Goal: Task Accomplishment & Management: Manage account settings

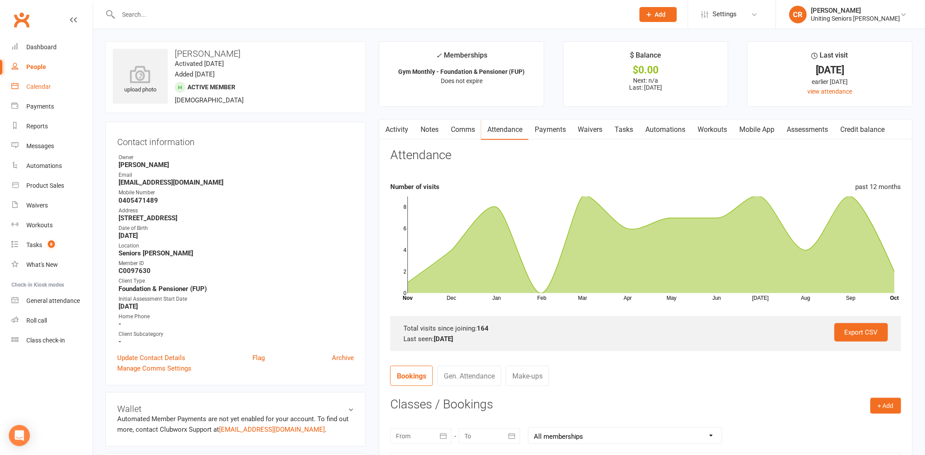
click at [29, 90] on div "Calendar" at bounding box center [38, 86] width 25 height 7
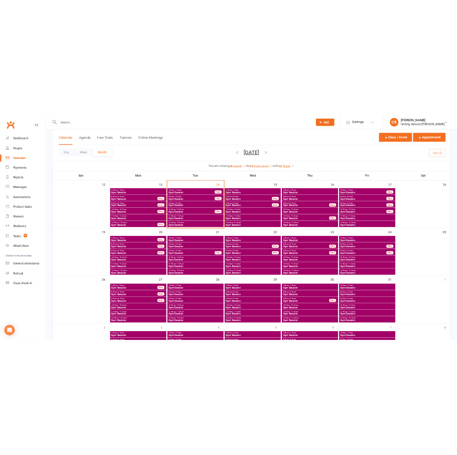
scroll to position [143, 0]
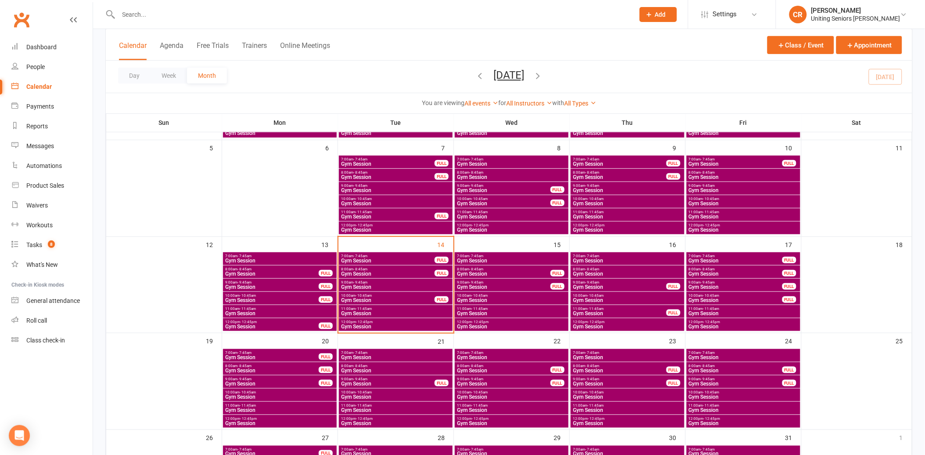
click at [404, 274] on span "Gym Session" at bounding box center [388, 273] width 94 height 5
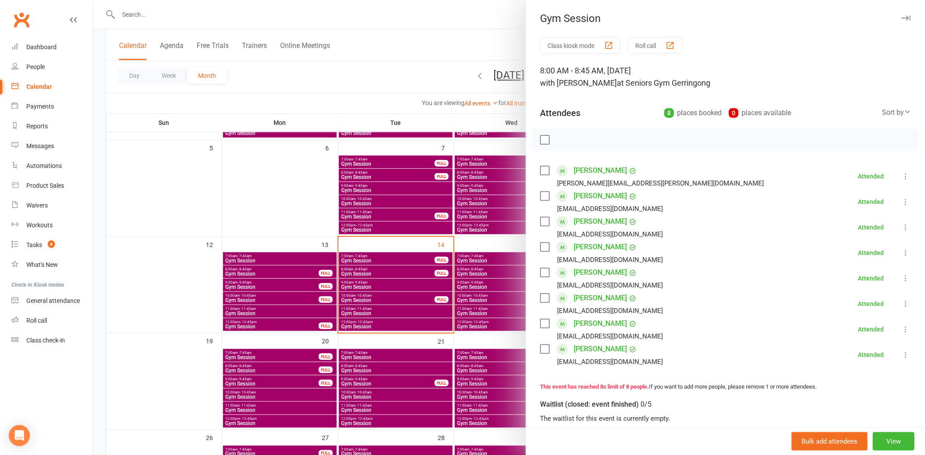
click at [354, 282] on div at bounding box center [509, 227] width 832 height 455
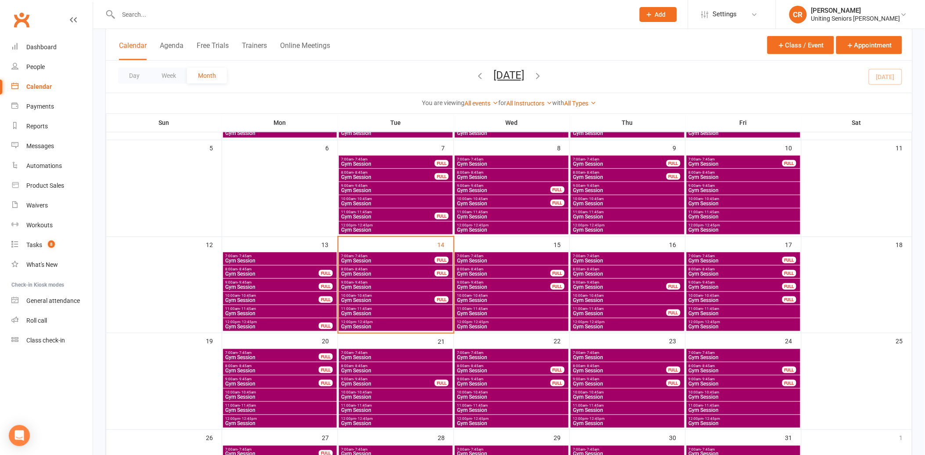
click at [354, 282] on span "- 9:45am" at bounding box center [361, 282] width 14 height 4
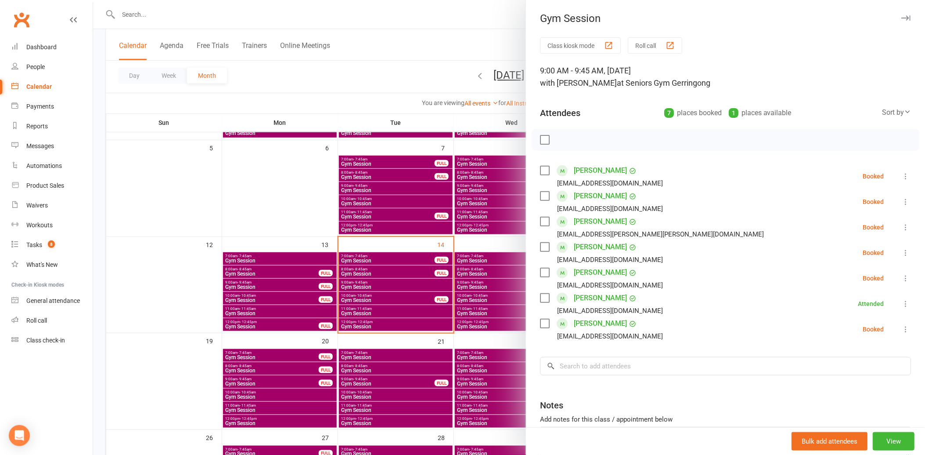
click at [426, 281] on div at bounding box center [509, 227] width 832 height 455
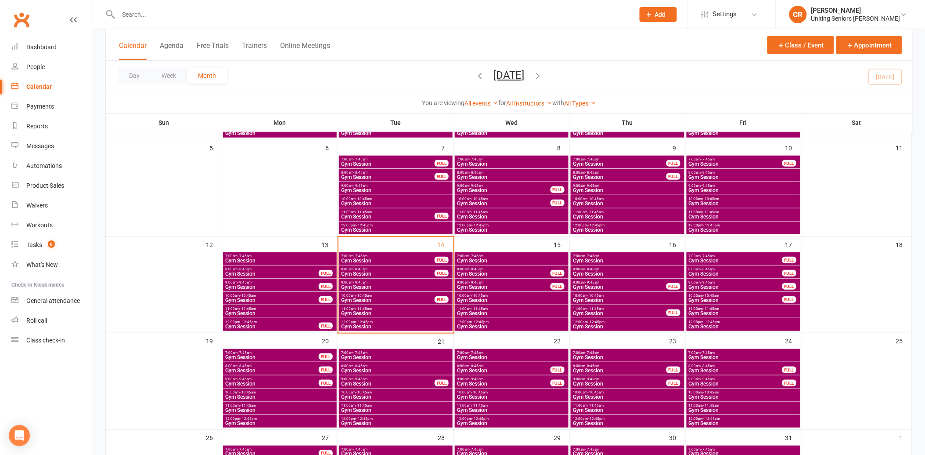
click at [430, 300] on span "Gym Session" at bounding box center [388, 299] width 94 height 5
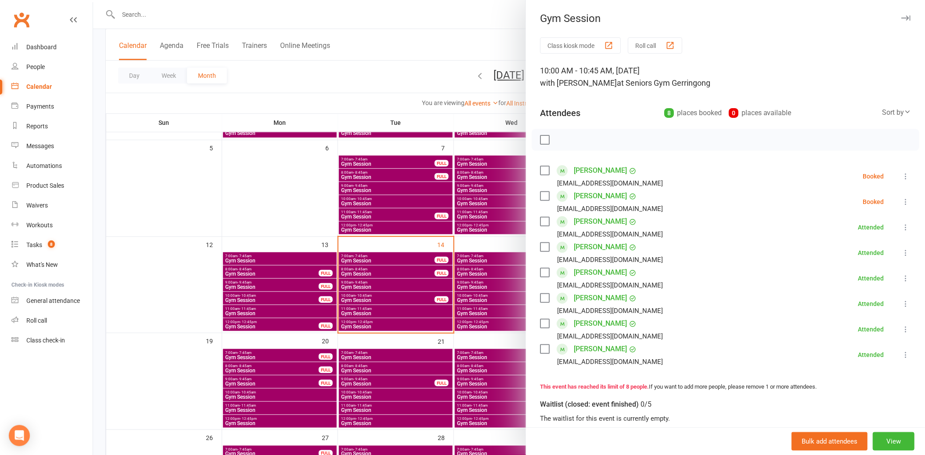
click at [546, 167] on div "[PERSON_NAME] [EMAIL_ADDRESS][DOMAIN_NAME]" at bounding box center [603, 175] width 126 height 25
click at [545, 172] on label at bounding box center [544, 170] width 9 height 9
click at [542, 194] on label at bounding box center [544, 195] width 9 height 9
click at [585, 140] on button "button" at bounding box center [582, 139] width 15 height 15
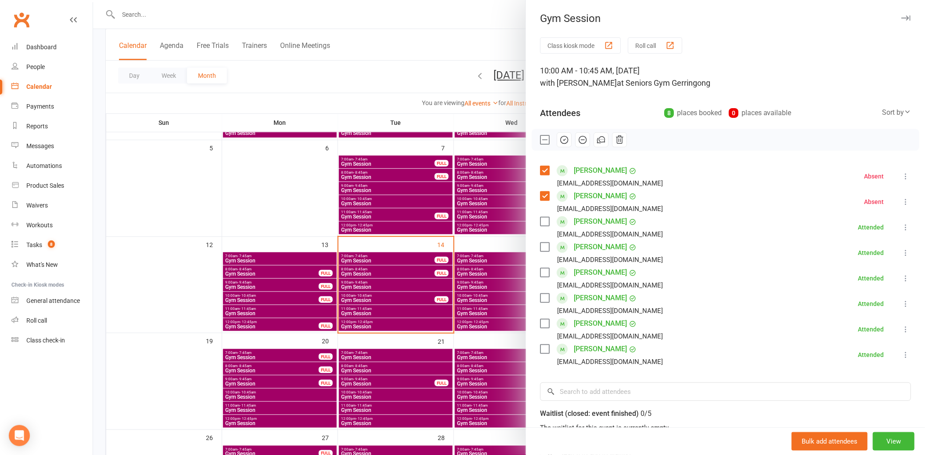
click at [404, 312] on div at bounding box center [509, 227] width 832 height 455
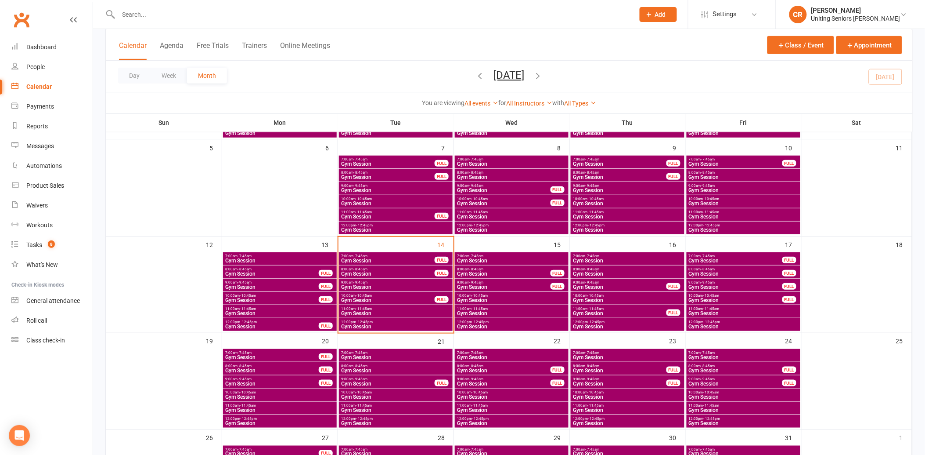
click at [404, 312] on span "Gym Session" at bounding box center [396, 313] width 110 height 5
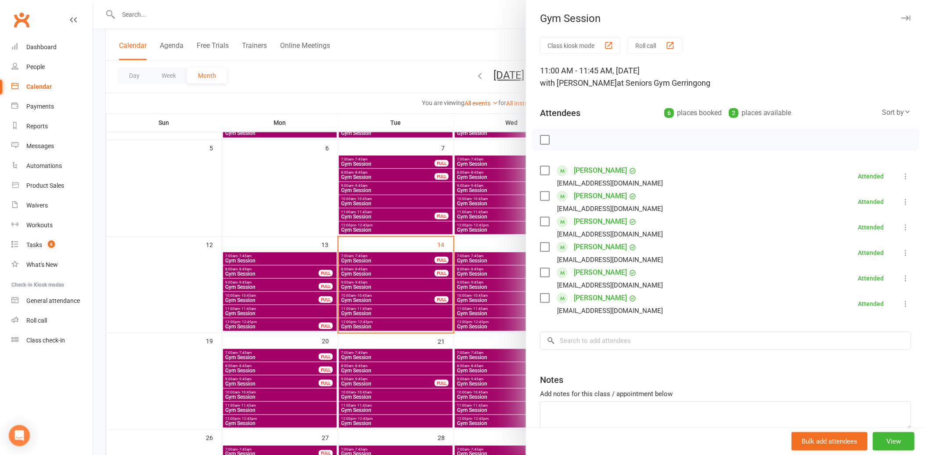
click at [403, 323] on div at bounding box center [509, 227] width 832 height 455
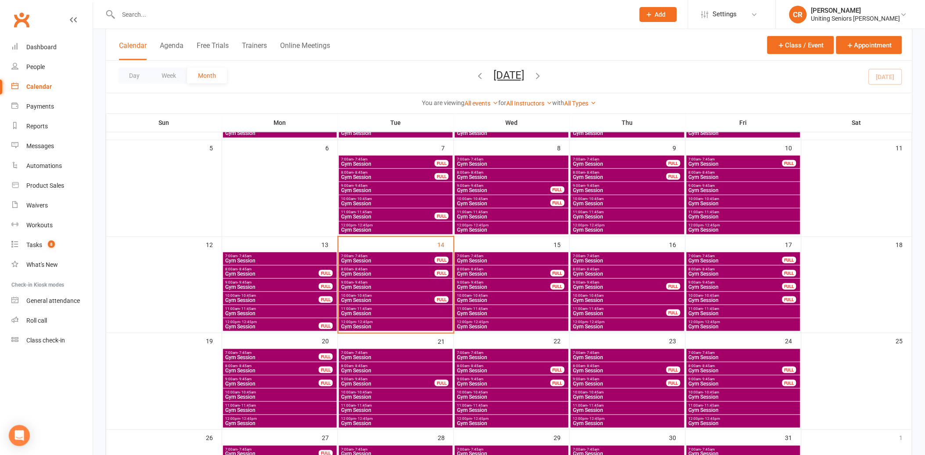
click at [403, 324] on span "Gym Session" at bounding box center [396, 326] width 110 height 5
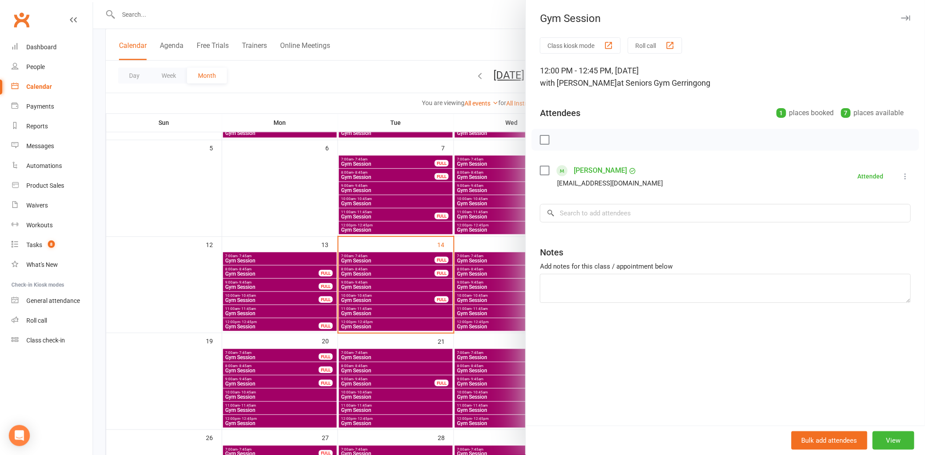
click at [488, 271] on div at bounding box center [509, 227] width 832 height 455
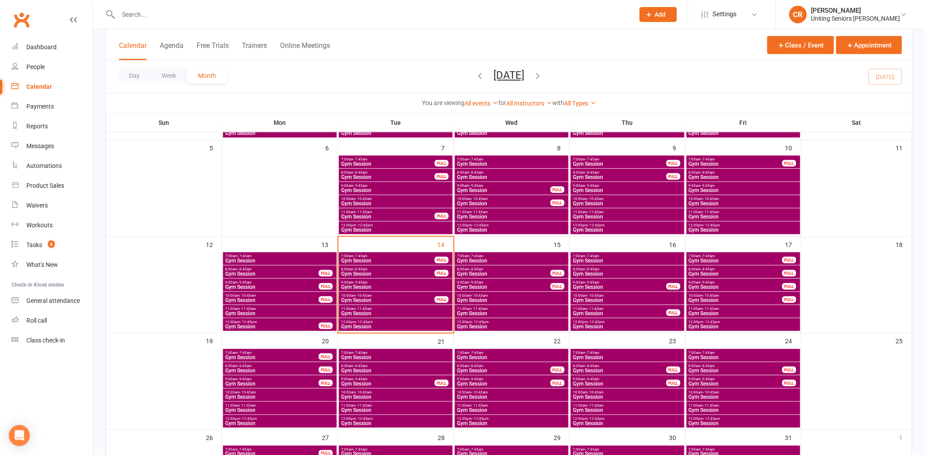
click at [492, 258] on span "Gym Session" at bounding box center [512, 260] width 110 height 5
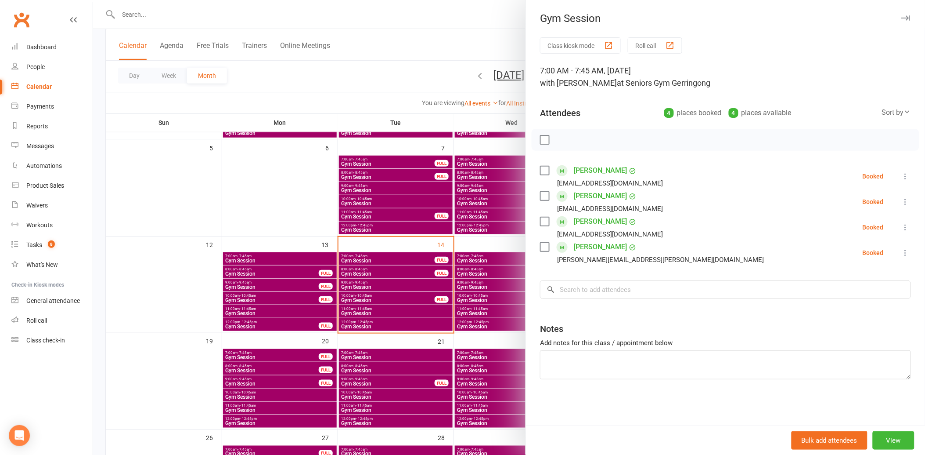
click at [484, 268] on div at bounding box center [509, 227] width 832 height 455
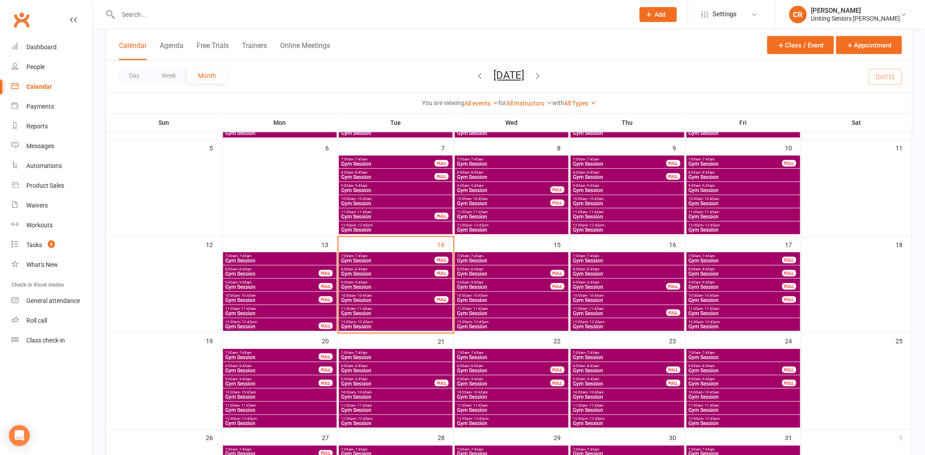
click at [484, 268] on span "8:00am - 8:45am" at bounding box center [504, 269] width 94 height 4
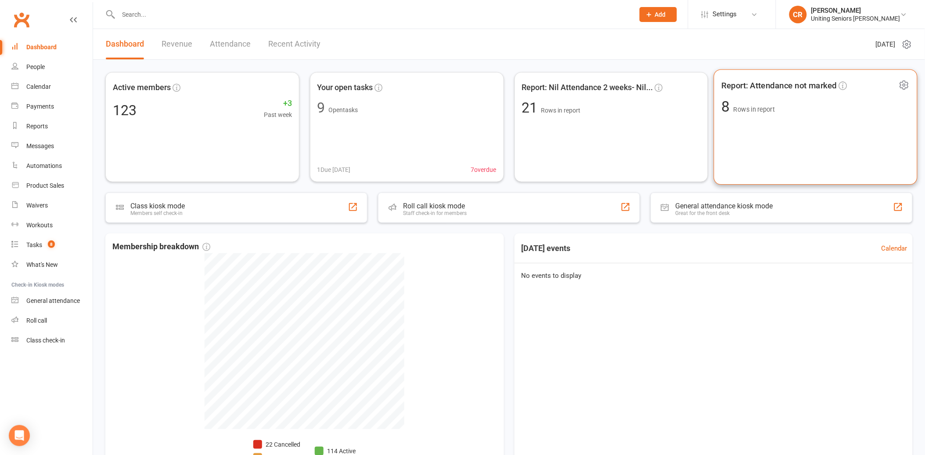
click at [763, 119] on div "Report: Attendance not marked 8 Rows in report" at bounding box center [816, 127] width 204 height 116
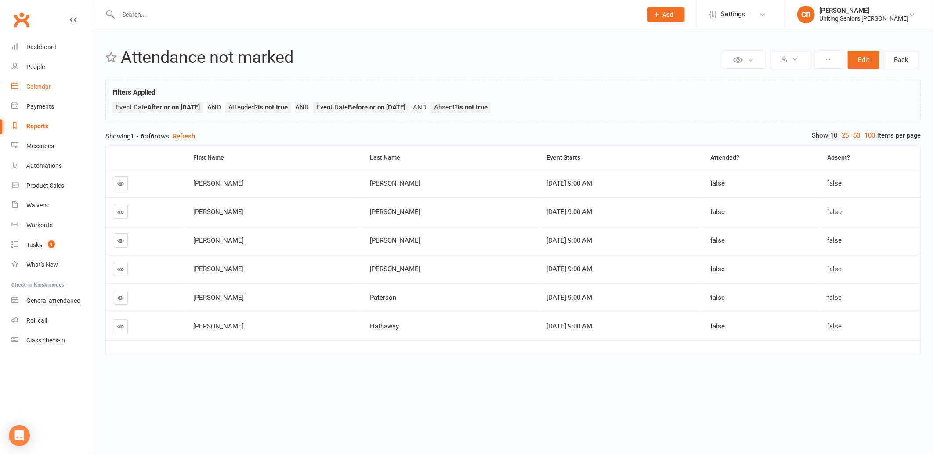
click at [51, 88] on link "Calendar" at bounding box center [51, 87] width 81 height 20
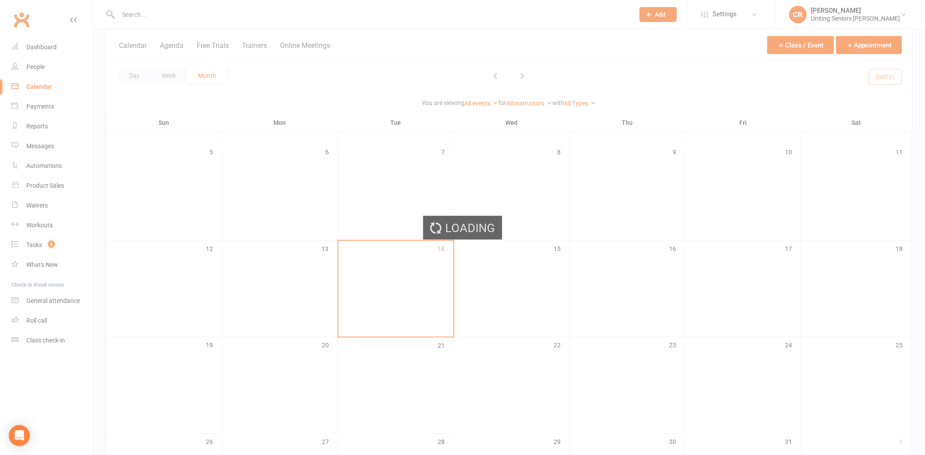
scroll to position [146, 0]
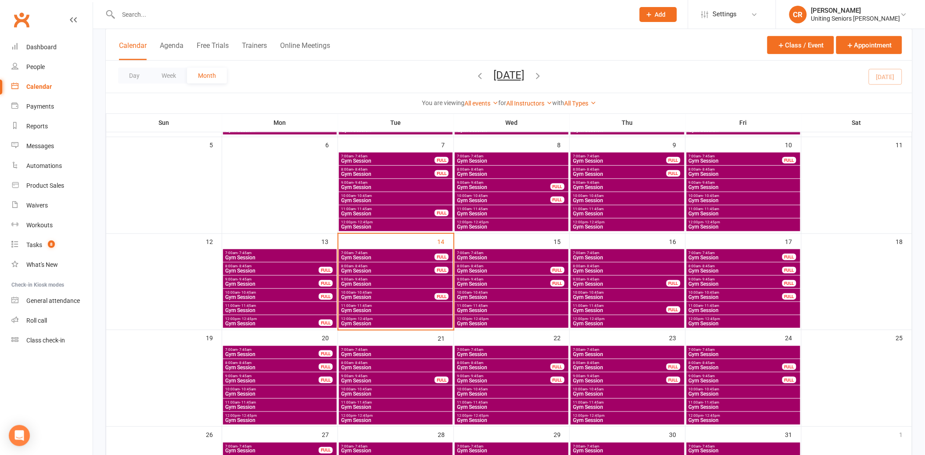
click at [467, 256] on span "Gym Session" at bounding box center [512, 257] width 110 height 5
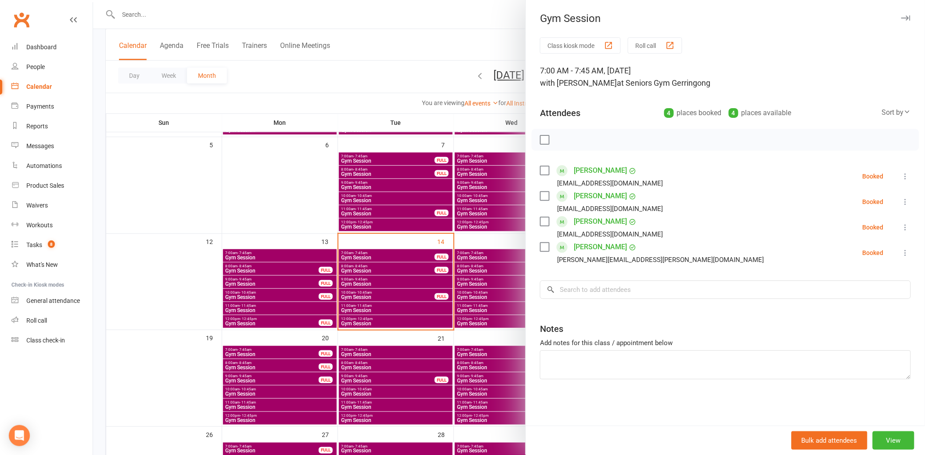
click at [467, 257] on div at bounding box center [509, 227] width 832 height 455
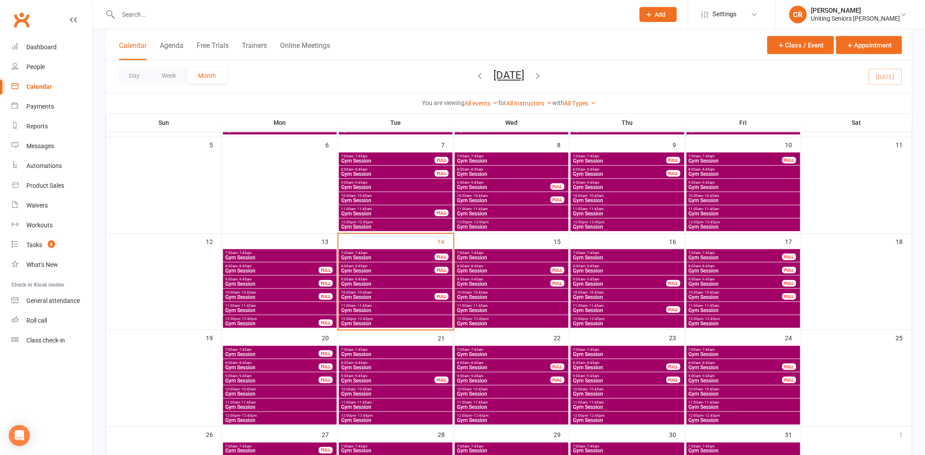
click at [395, 295] on span "Gym Session" at bounding box center [388, 296] width 94 height 5
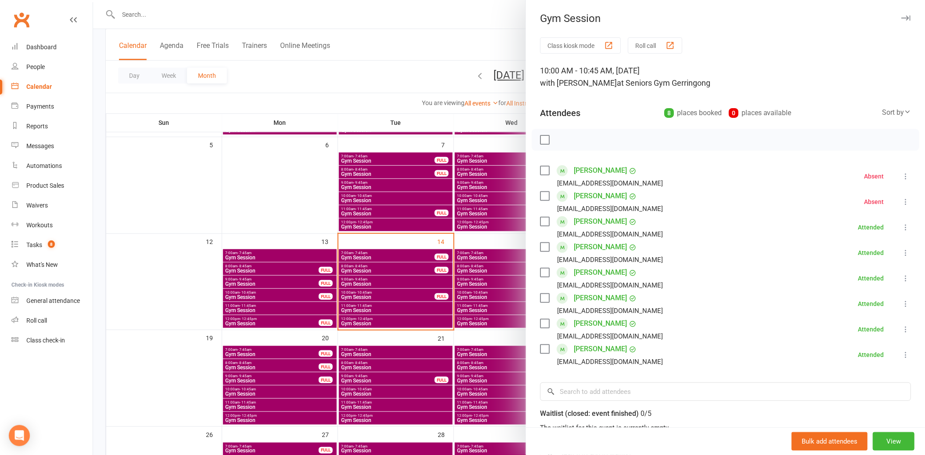
click at [415, 294] on div at bounding box center [509, 227] width 832 height 455
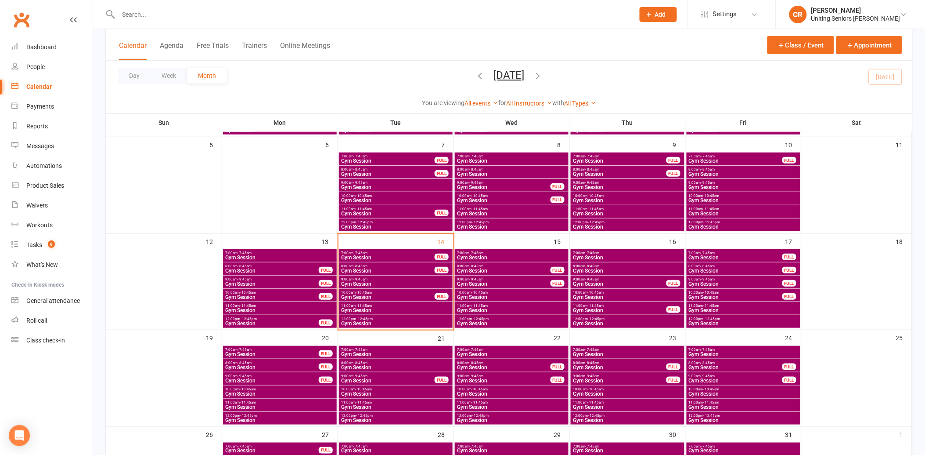
click at [413, 282] on span "Gym Session" at bounding box center [396, 283] width 110 height 5
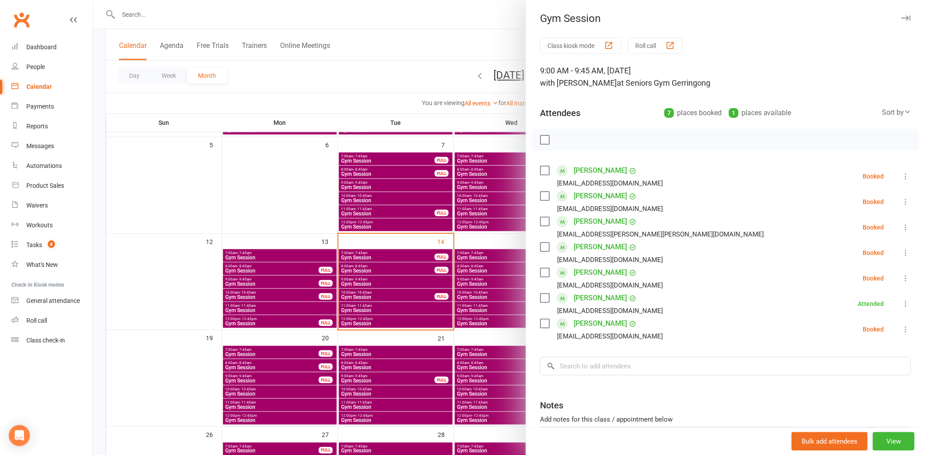
click at [534, 137] on div at bounding box center [726, 140] width 388 height 22
click at [546, 137] on div at bounding box center [726, 140] width 388 height 22
click at [545, 137] on label at bounding box center [544, 139] width 9 height 9
click at [540, 304] on div "Helen Middleton amiddleton3@bigpond.com" at bounding box center [603, 303] width 126 height 25
click at [545, 290] on div "[EMAIL_ADDRESS][DOMAIN_NAME]" at bounding box center [603, 284] width 126 height 11
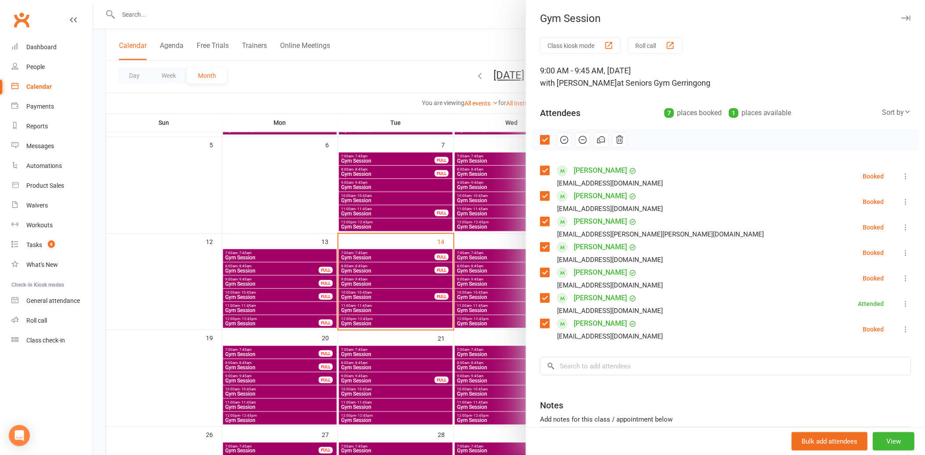
click at [545, 293] on label at bounding box center [544, 297] width 9 height 9
click at [578, 141] on icon "button" at bounding box center [583, 140] width 10 height 10
click at [384, 262] on div at bounding box center [509, 227] width 832 height 455
